Goal: Task Accomplishment & Management: Complete application form

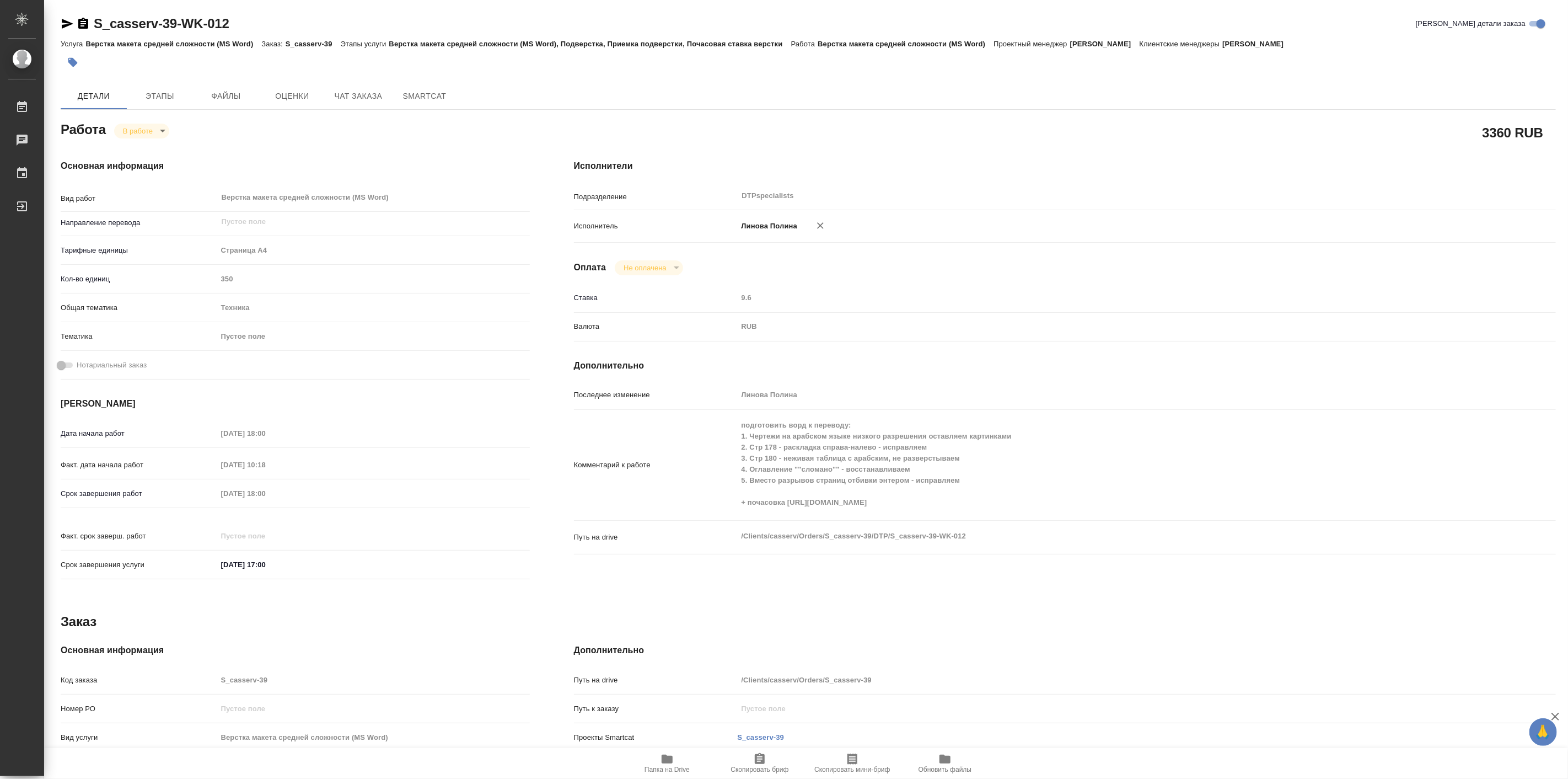
scroll to position [157, 0]
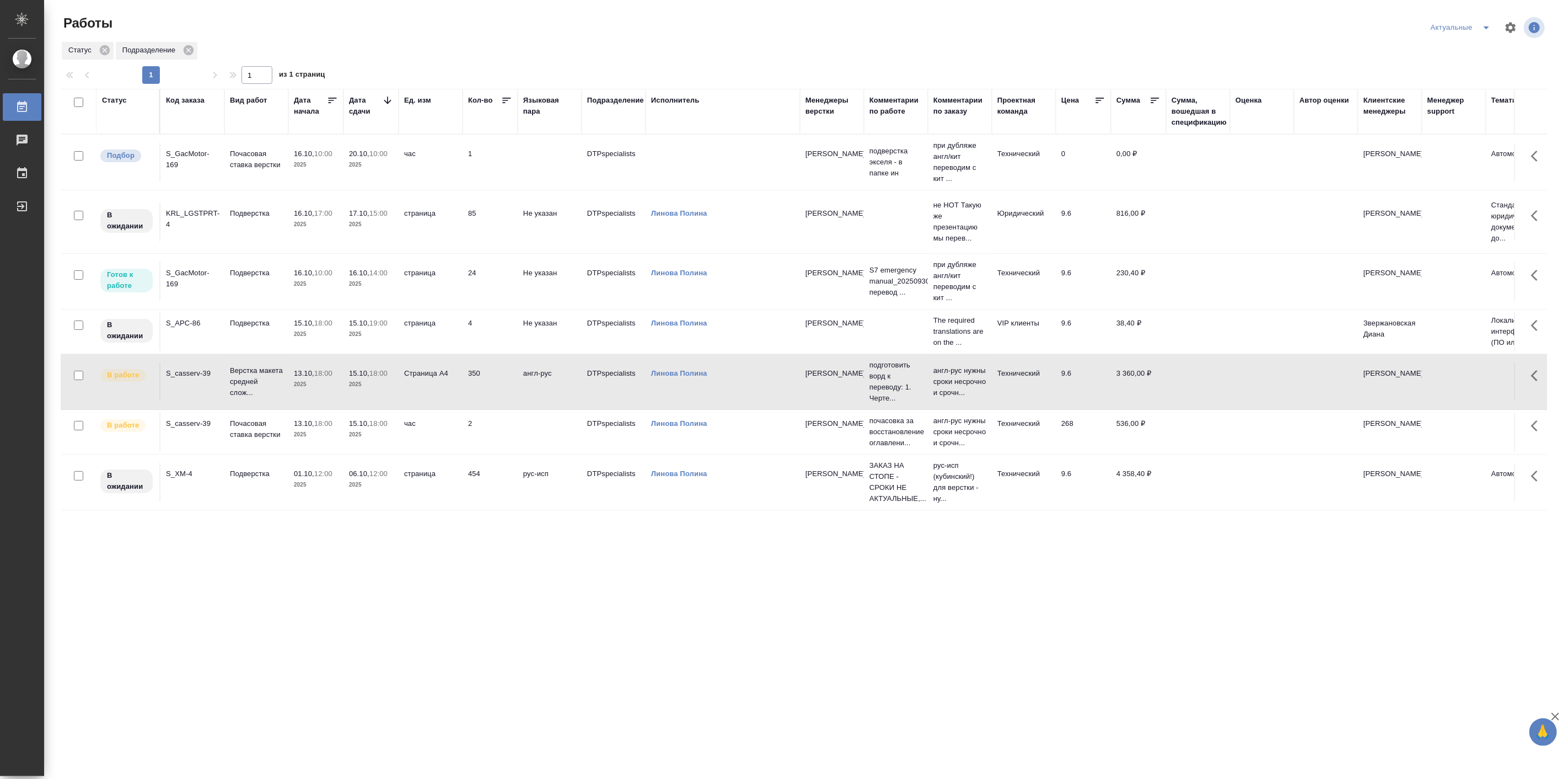
click at [244, 285] on td "Подверстка" at bounding box center [256, 281] width 64 height 38
click at [245, 285] on td "Подверстка" at bounding box center [256, 281] width 64 height 38
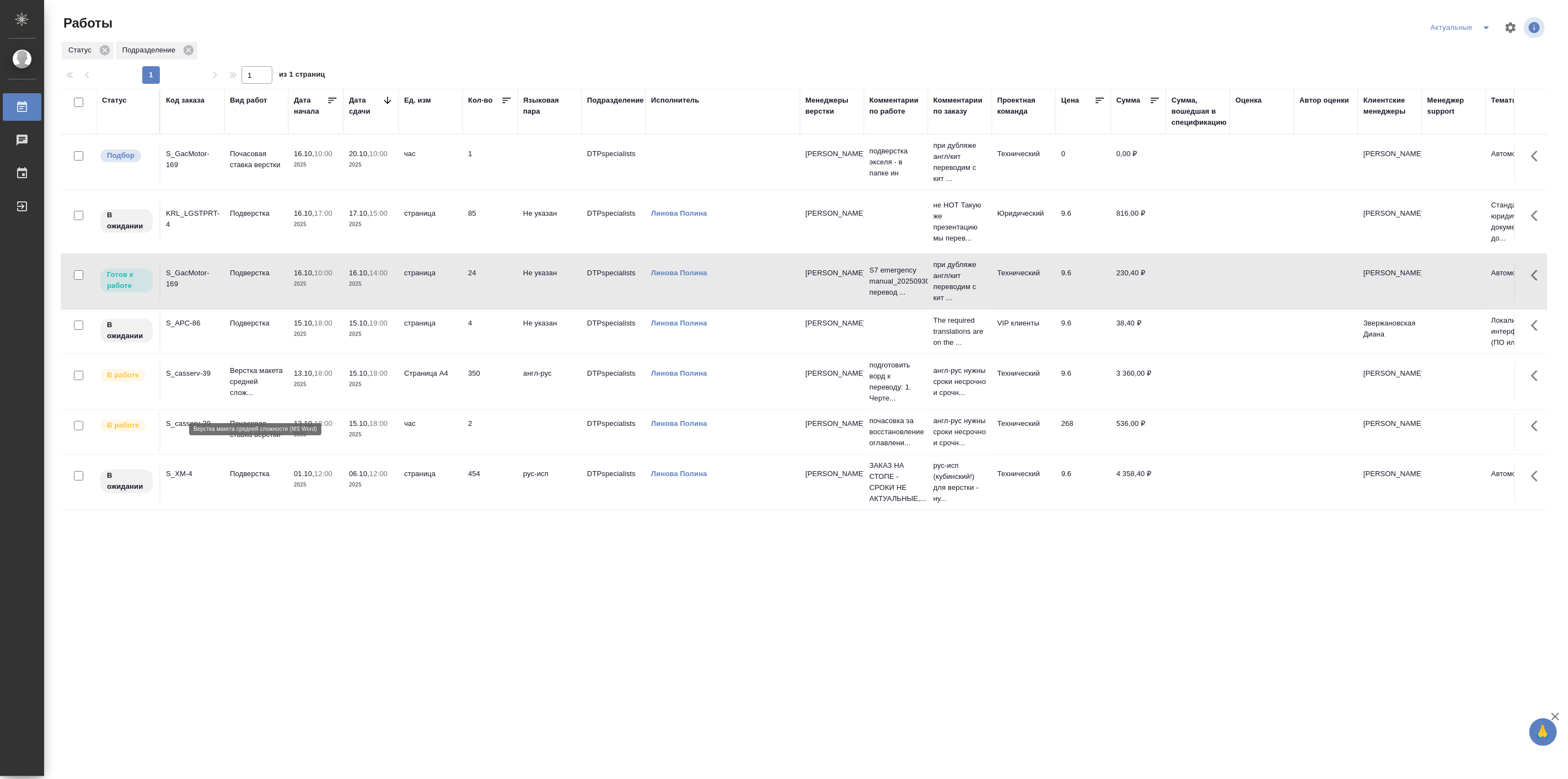
click at [252, 395] on p "Верстка макета средней слож..." at bounding box center [256, 381] width 53 height 33
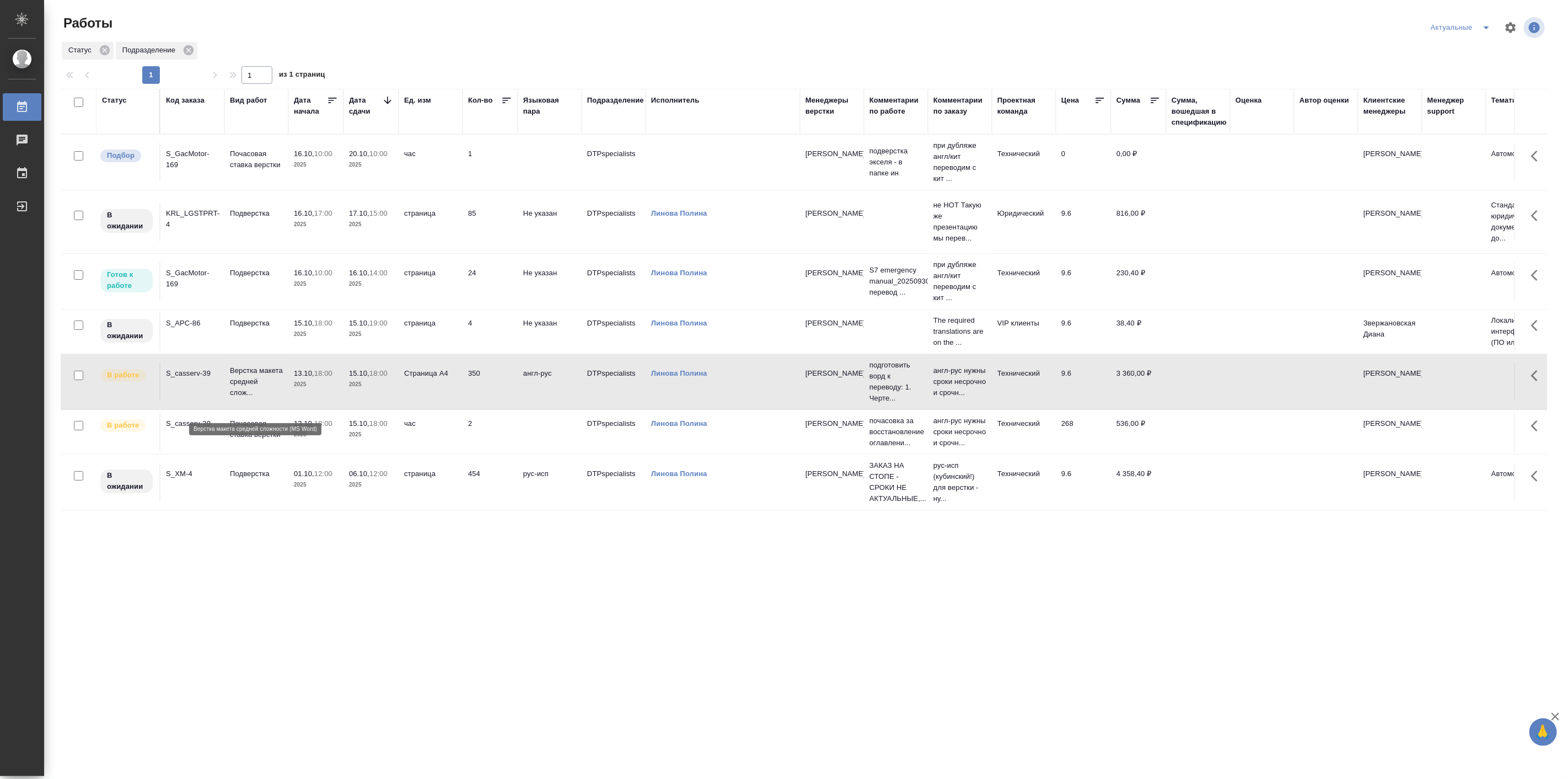
click at [252, 395] on p "Верстка макета средней слож..." at bounding box center [256, 381] width 53 height 33
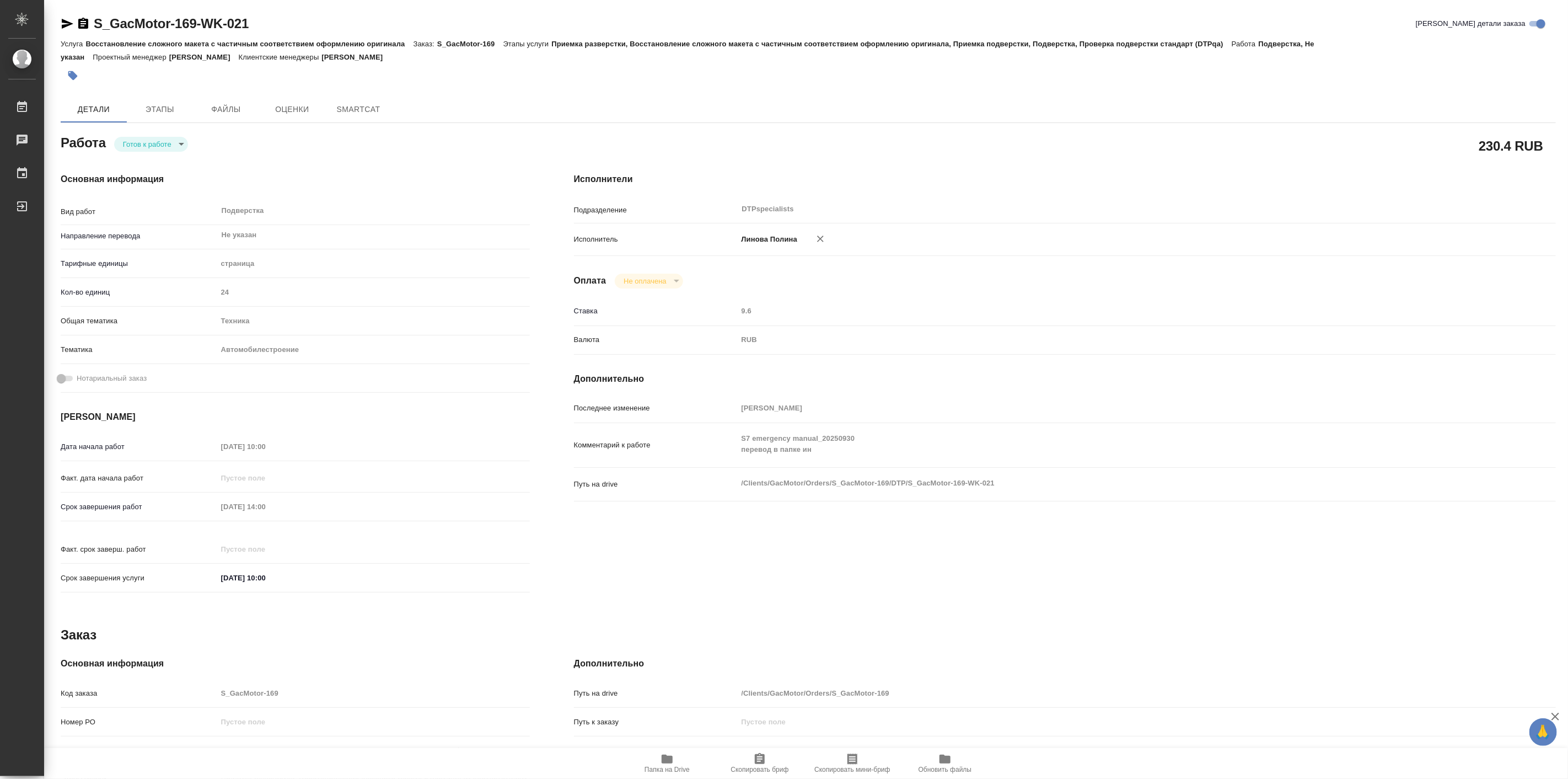
type textarea "x"
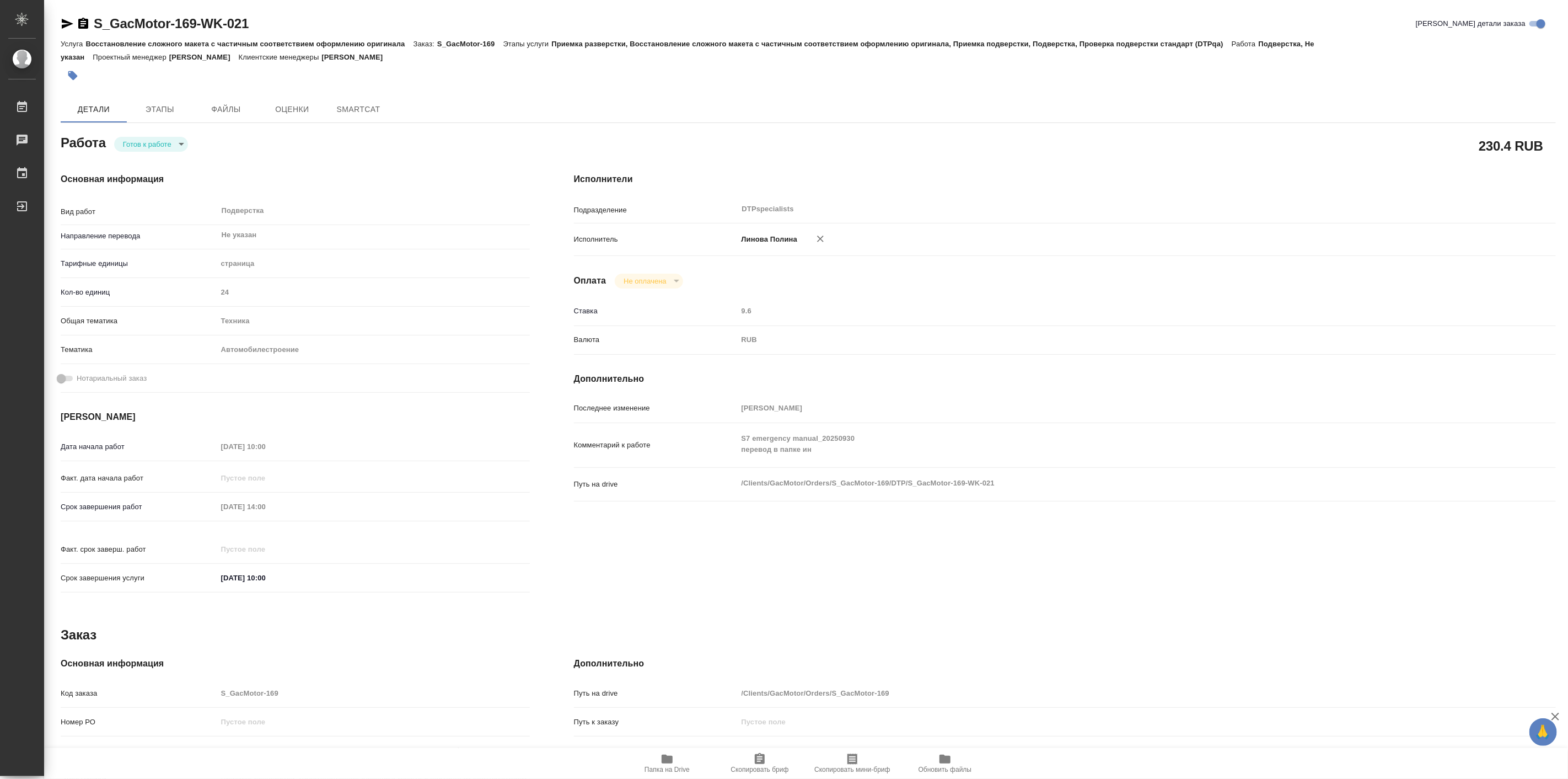
type textarea "x"
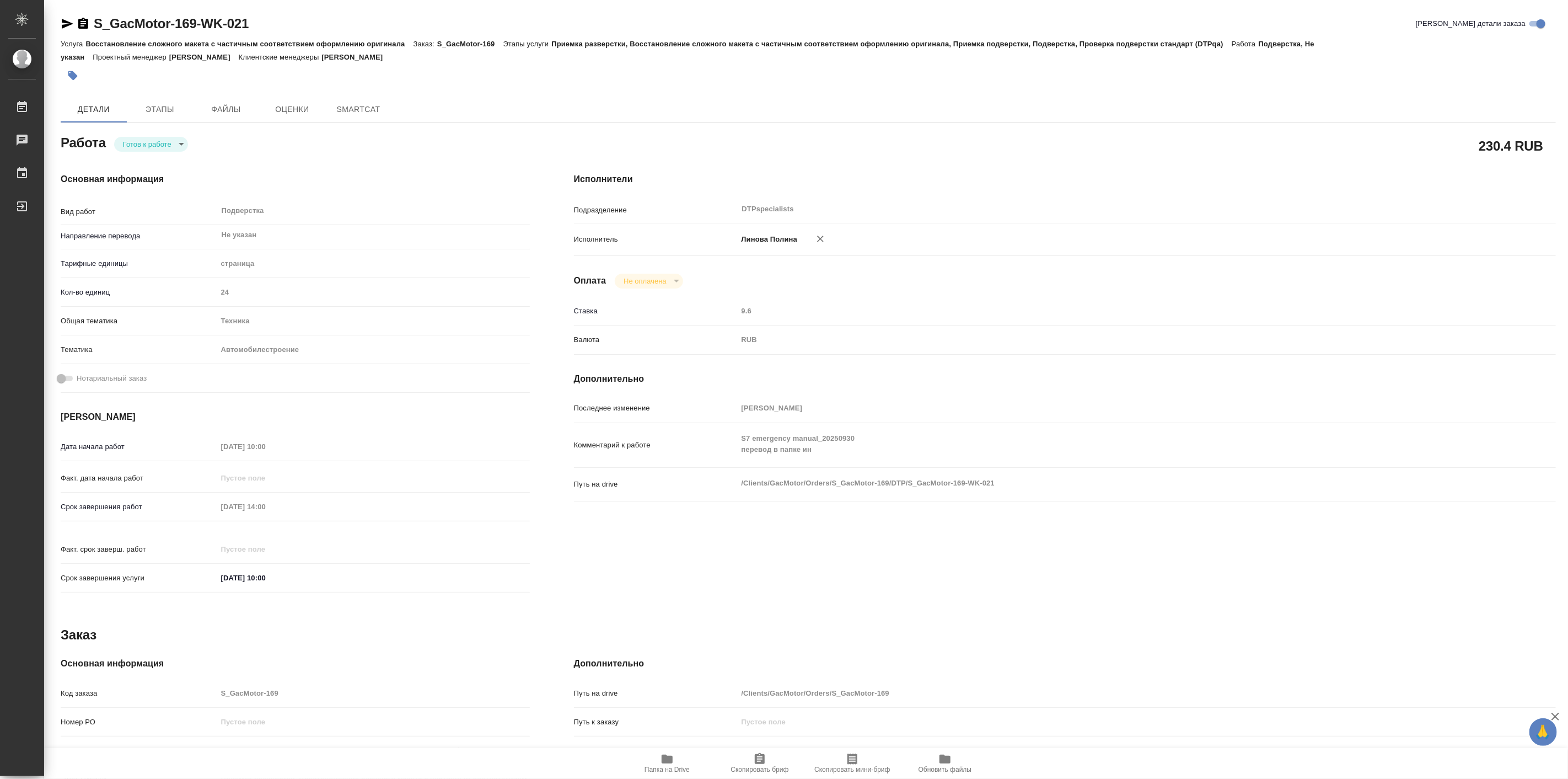
type textarea "x"
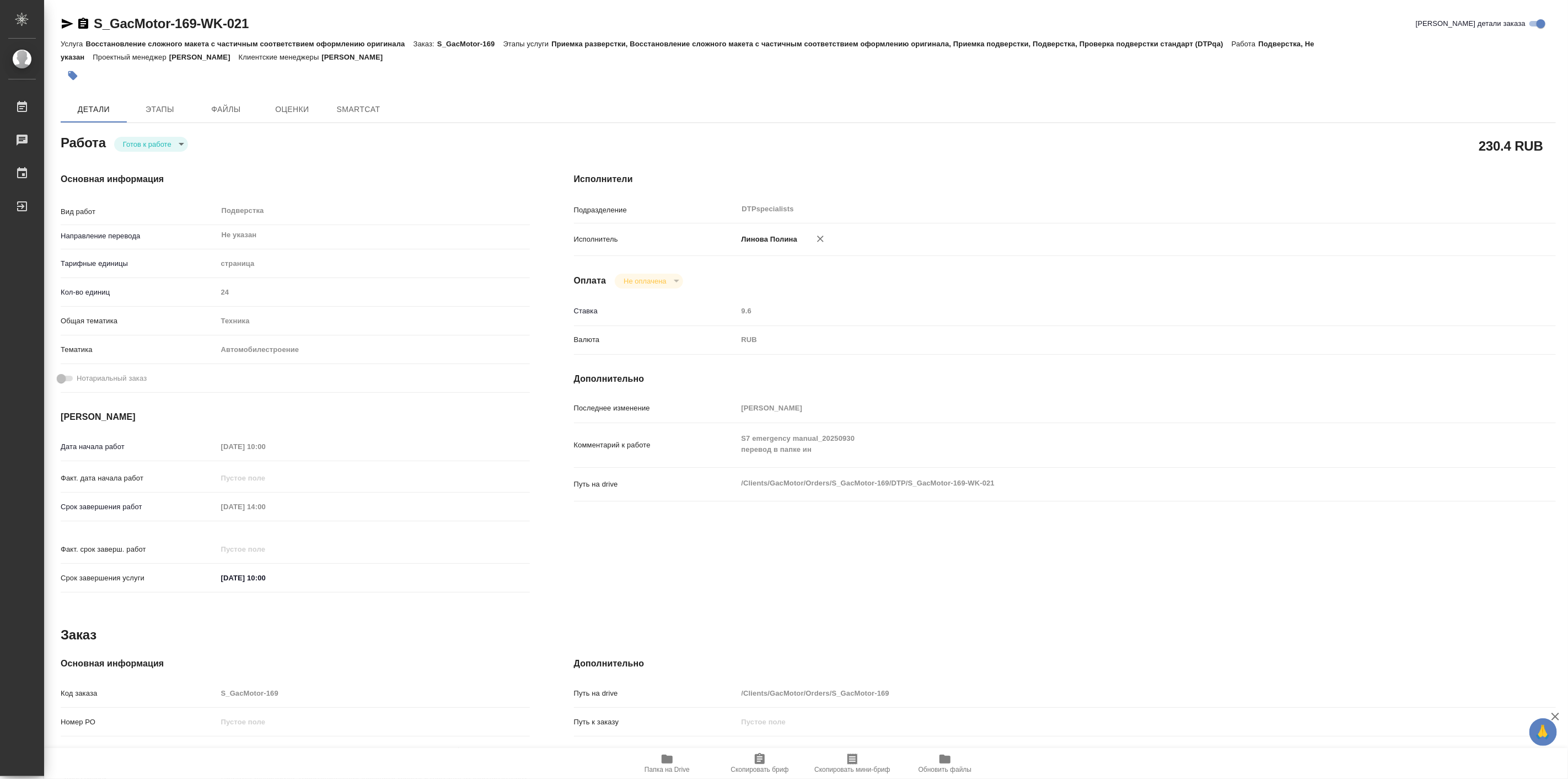
type textarea "x"
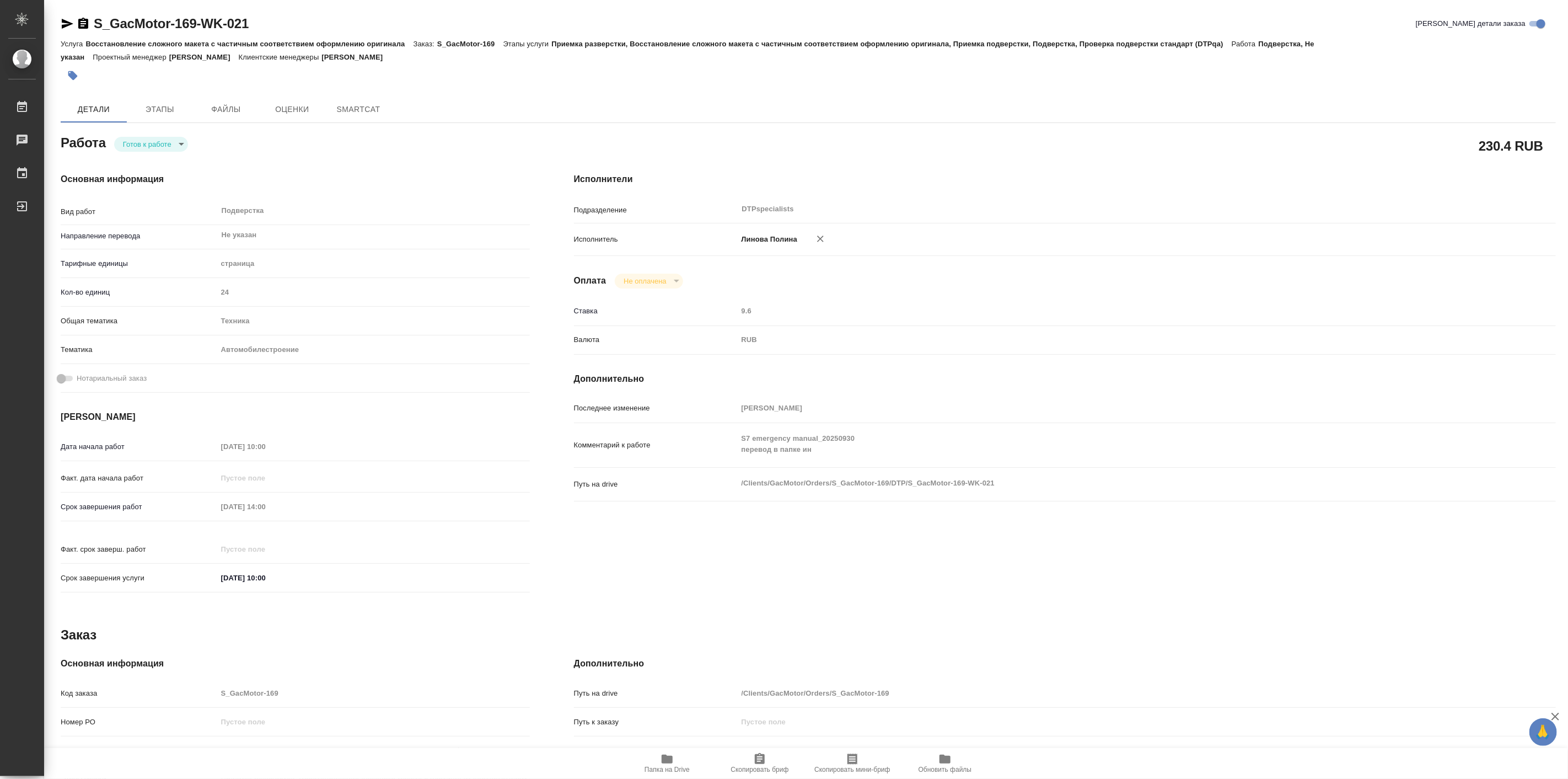
type textarea "x"
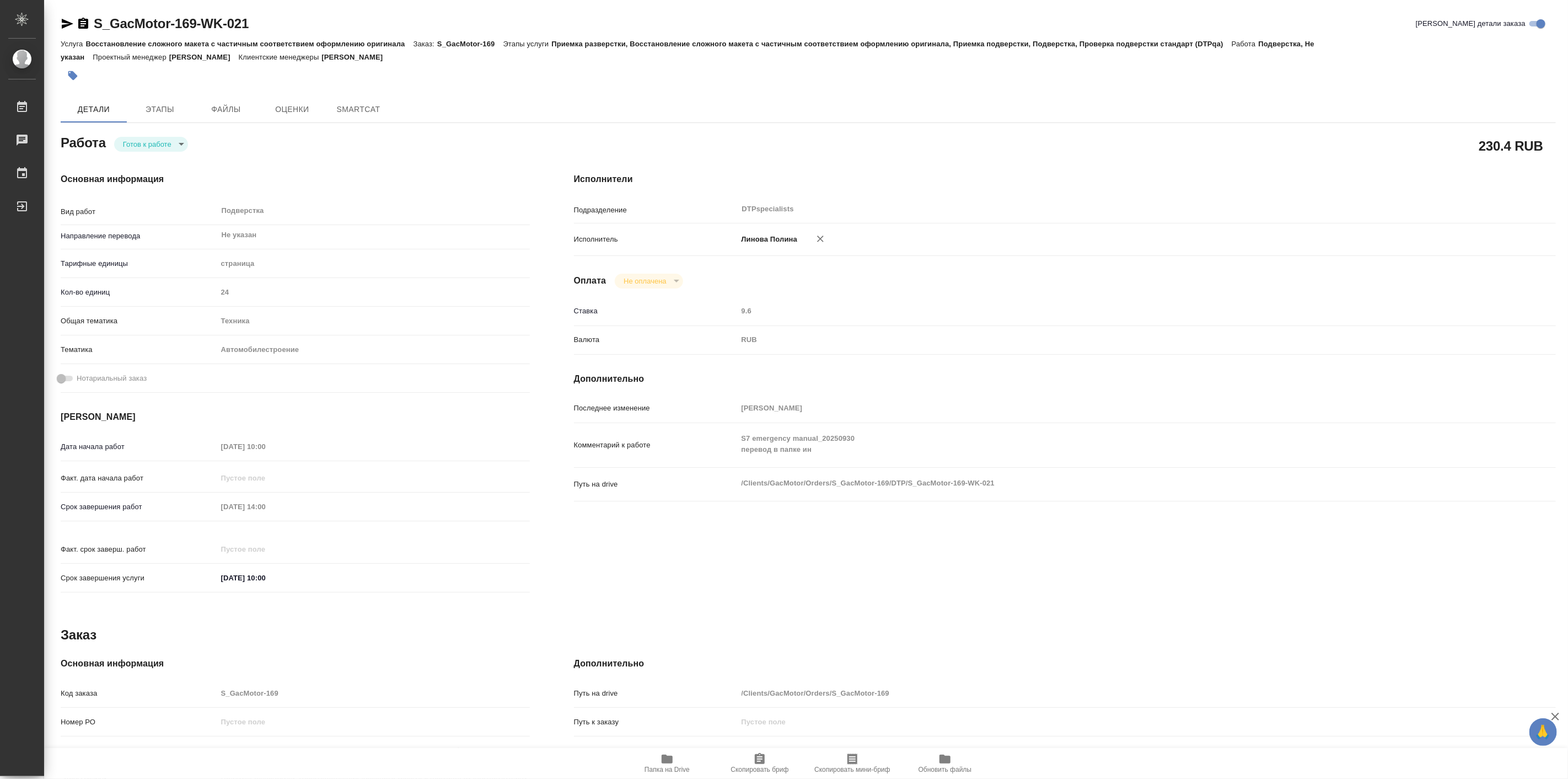
type textarea "x"
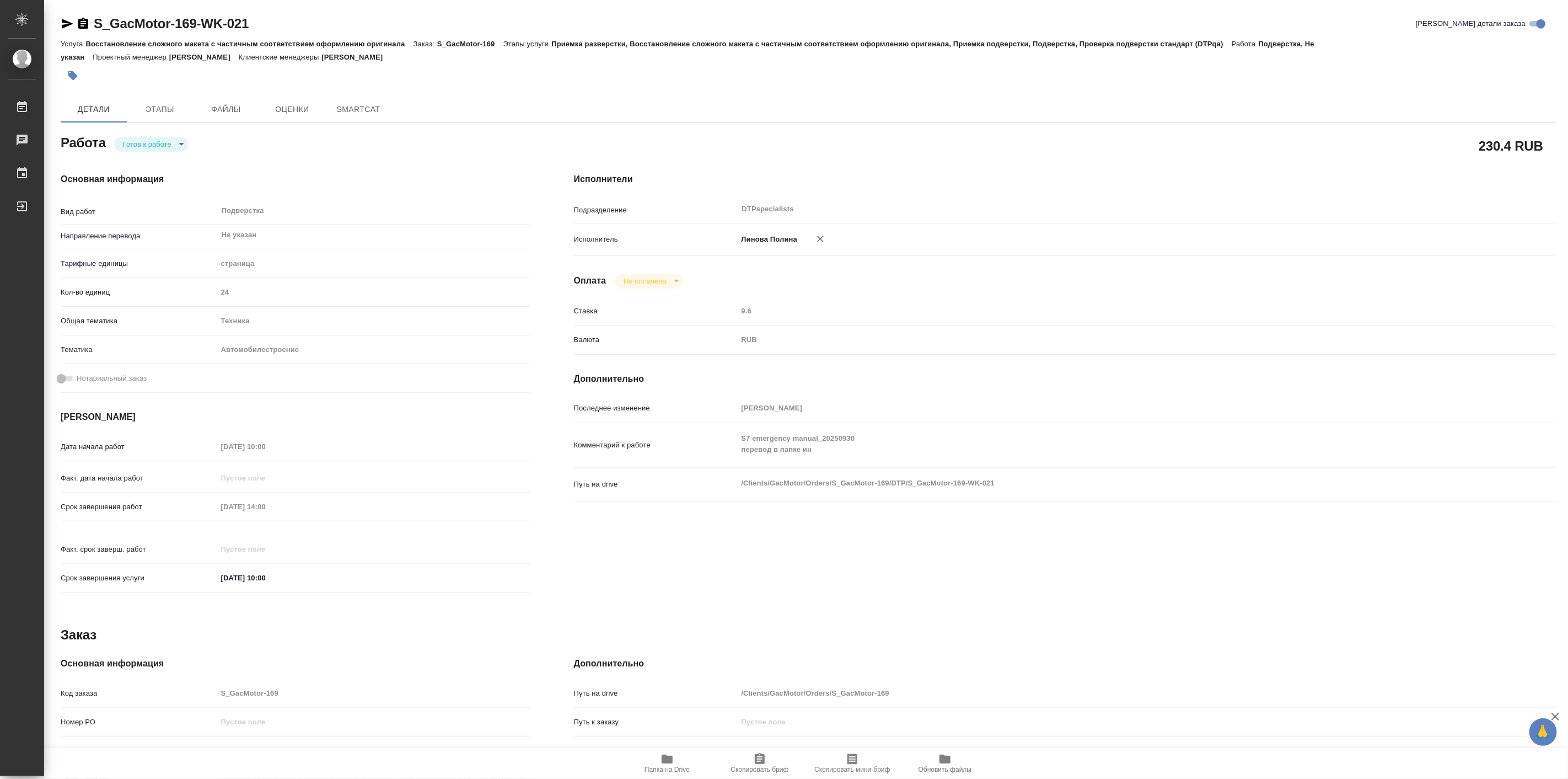
type textarea "x"
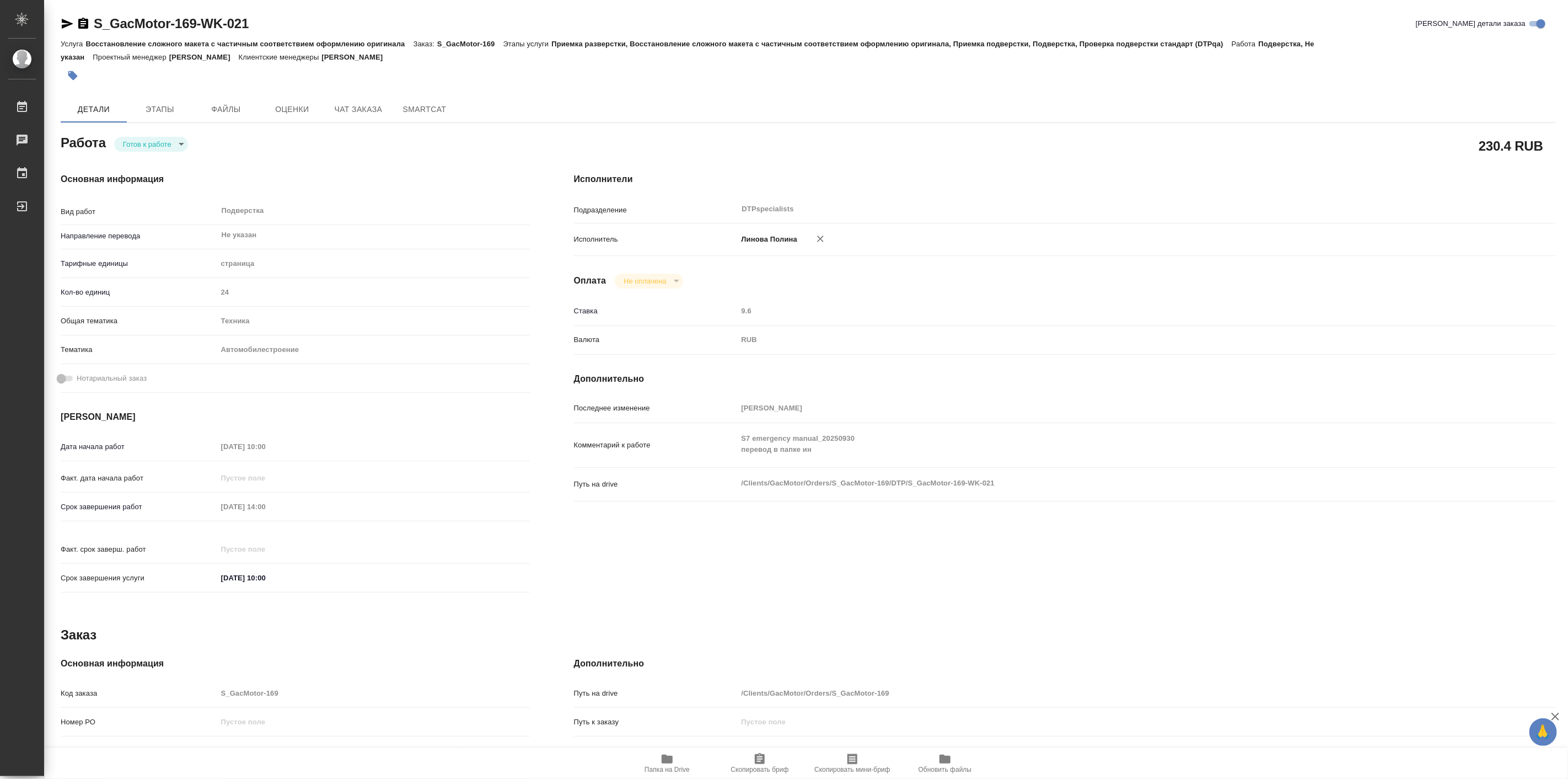
type textarea "x"
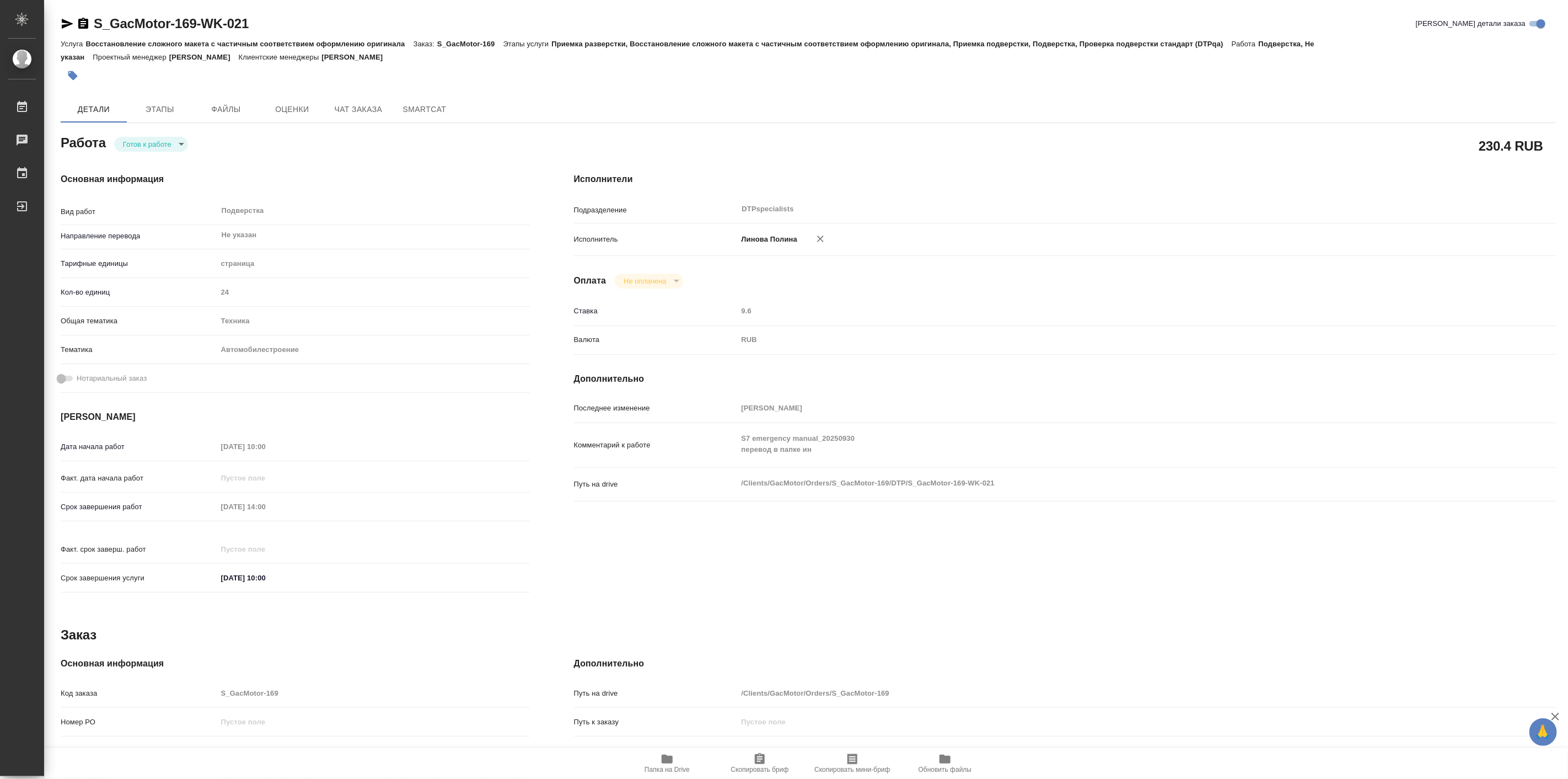
type textarea "x"
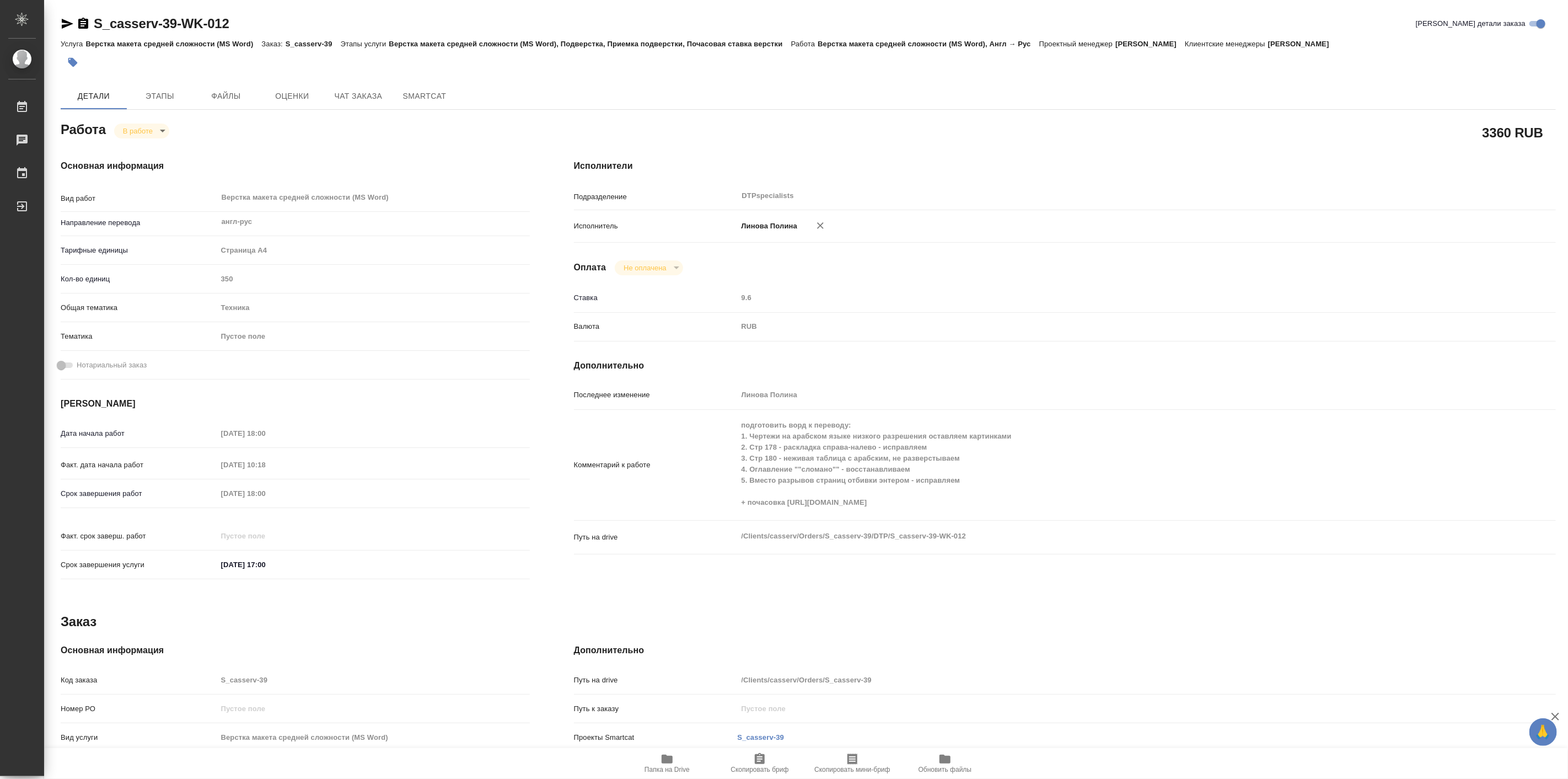
type textarea "x"
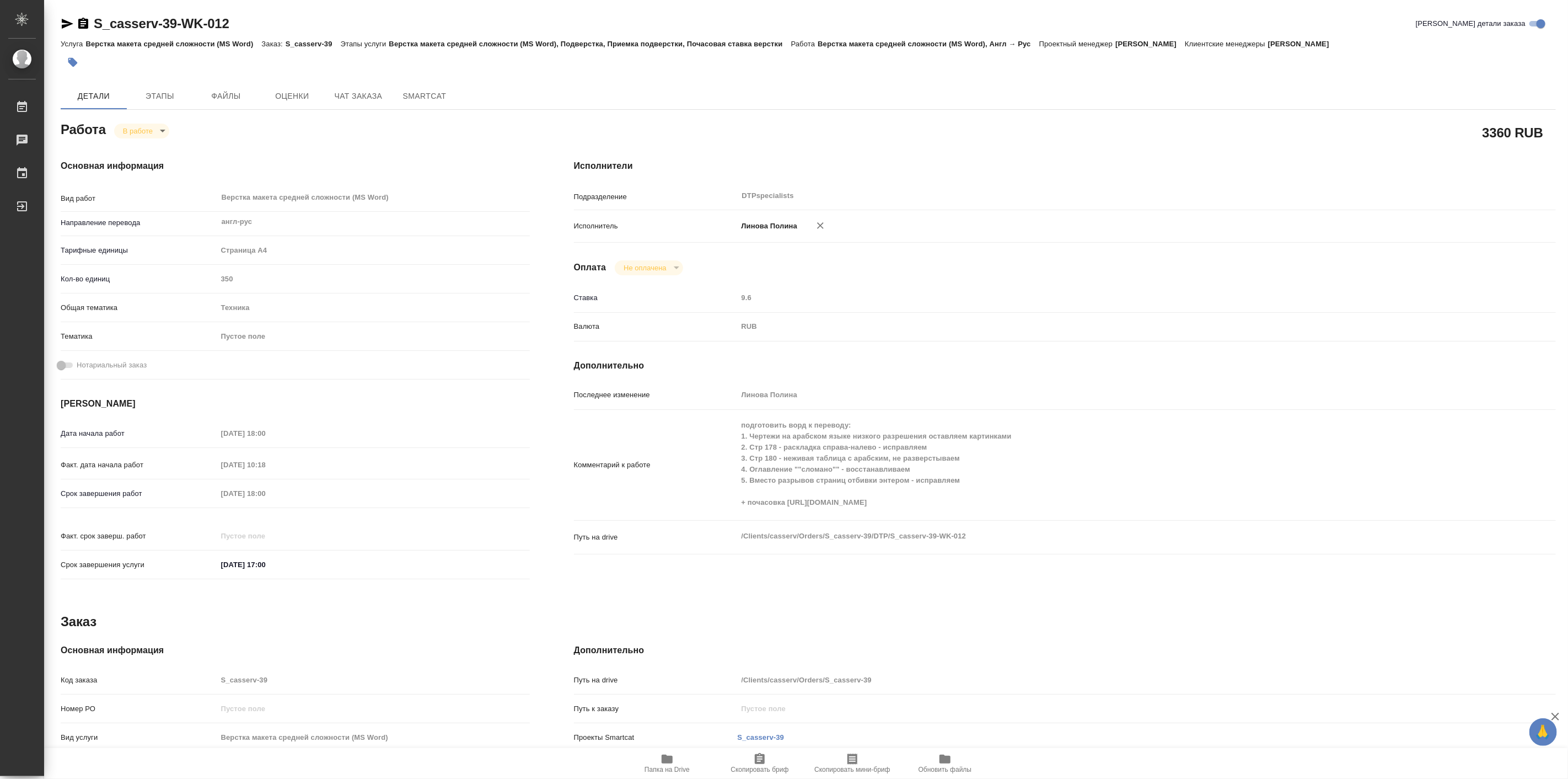
type textarea "x"
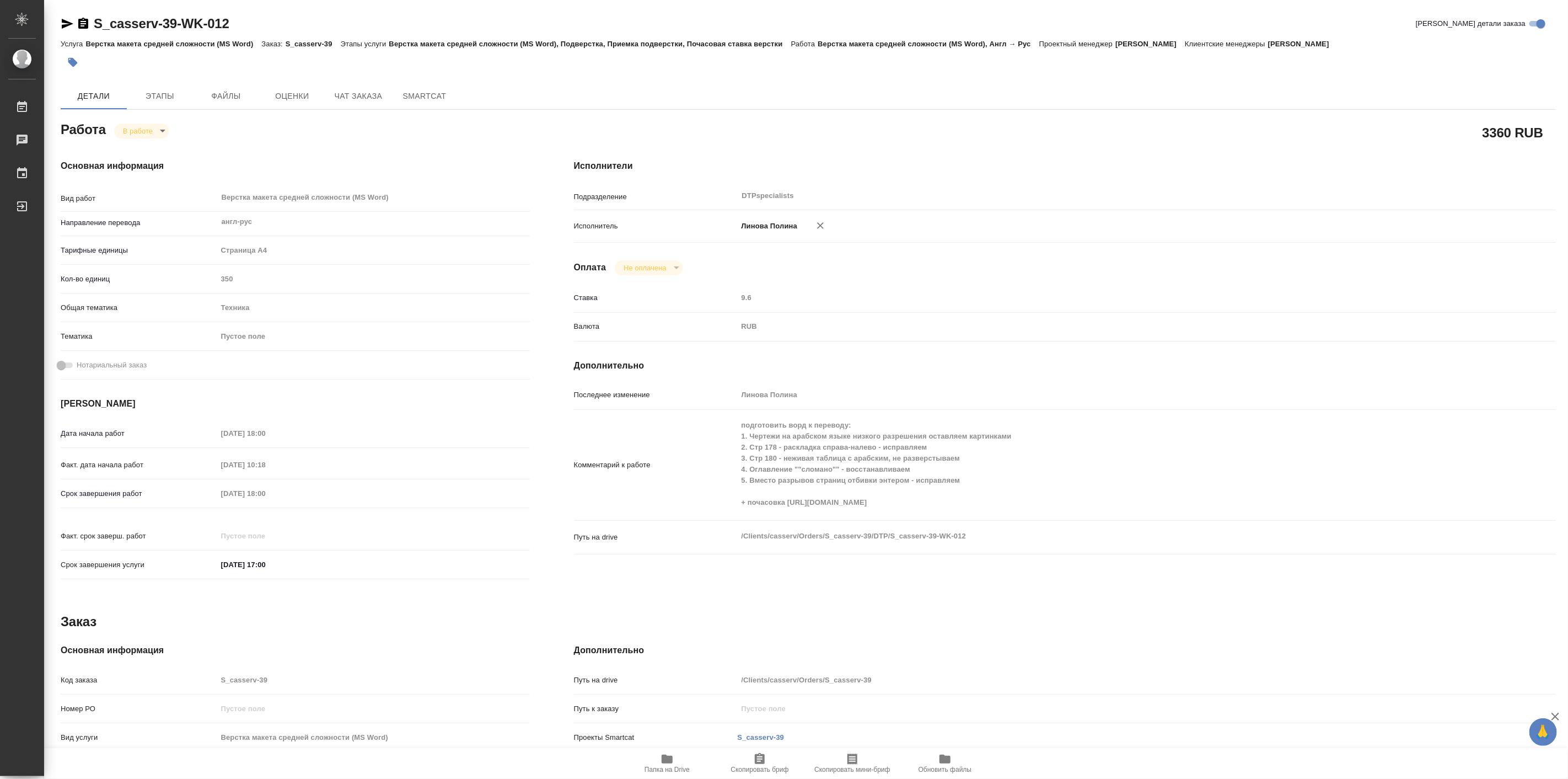
type textarea "x"
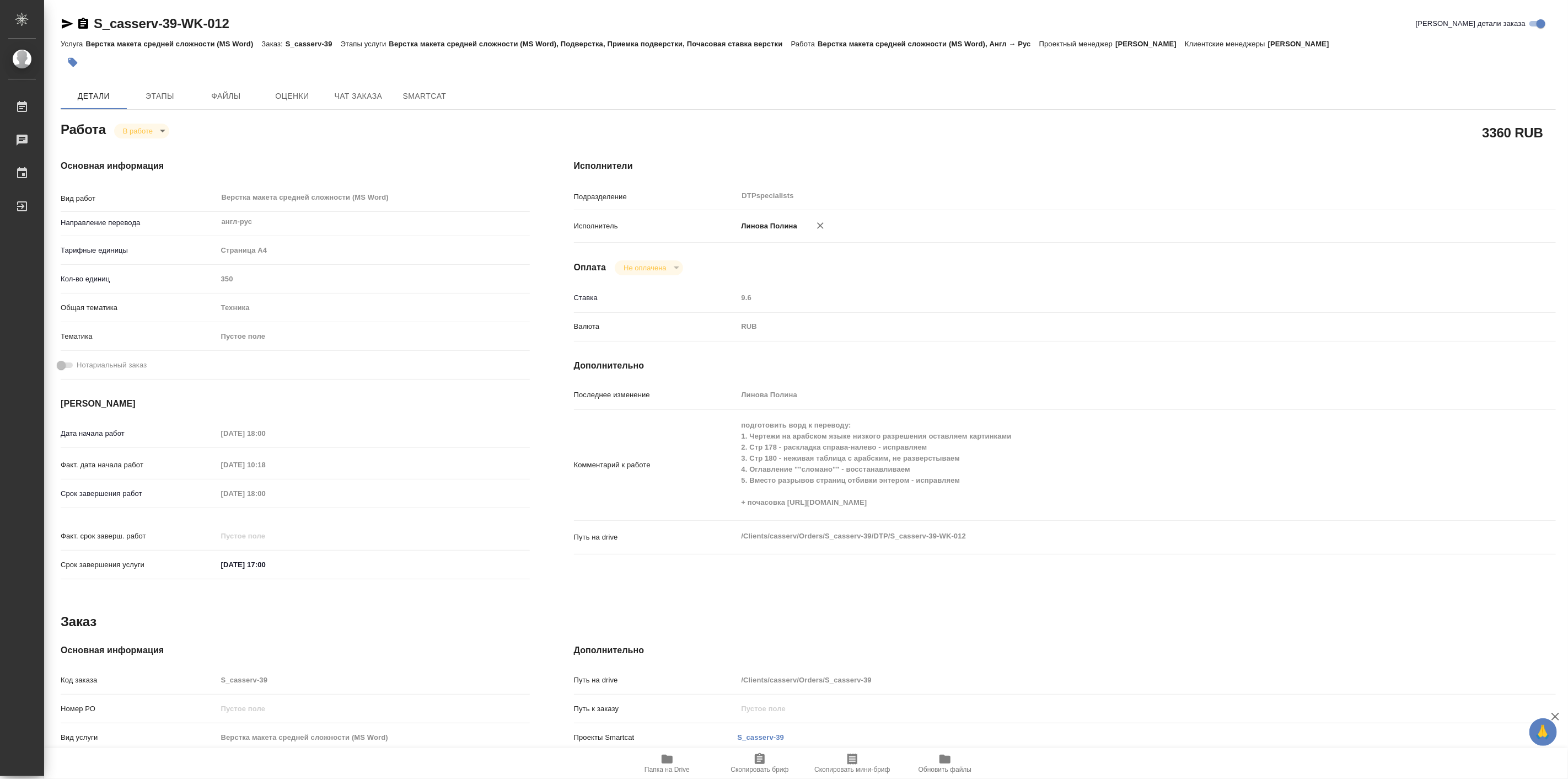
type textarea "x"
